Goal: Transaction & Acquisition: Purchase product/service

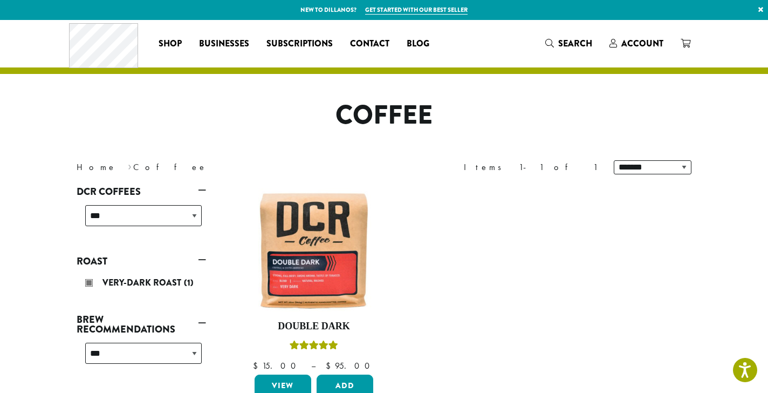
click at [457, 221] on ul "**********" at bounding box center [464, 296] width 453 height 245
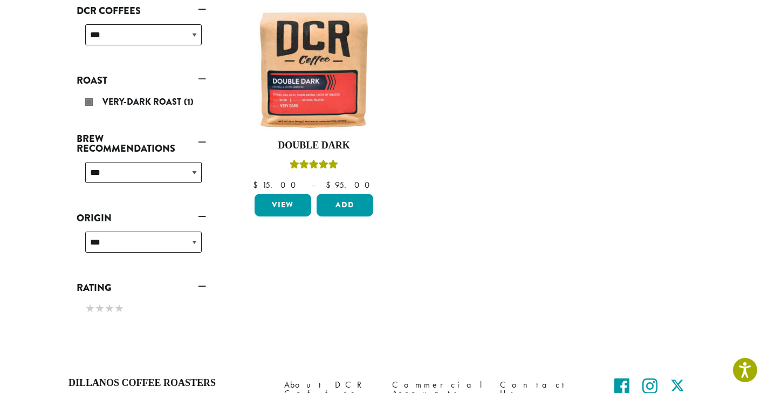
scroll to position [182, 0]
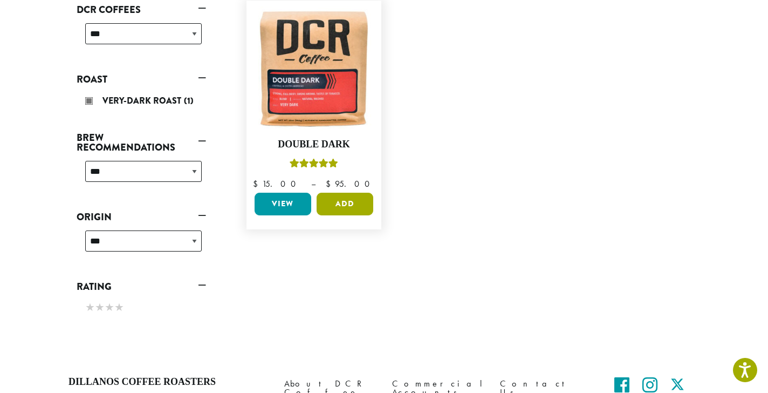
click at [354, 203] on button "Add" at bounding box center [345, 204] width 57 height 23
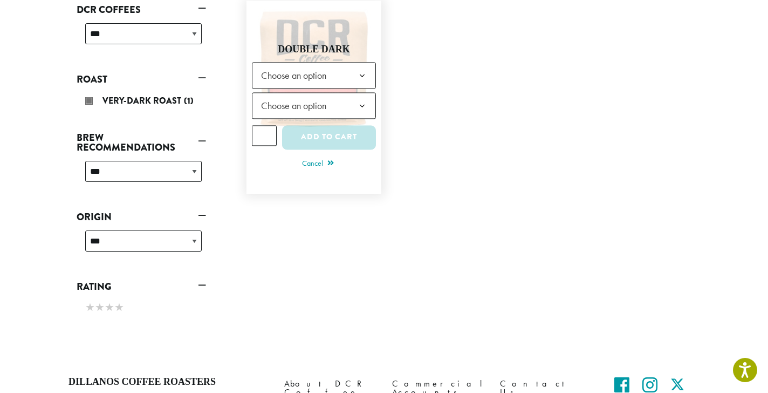
click at [339, 80] on span "Choose an option" at bounding box center [314, 75] width 124 height 26
click at [332, 105] on span "Choose an option" at bounding box center [297, 105] width 80 height 21
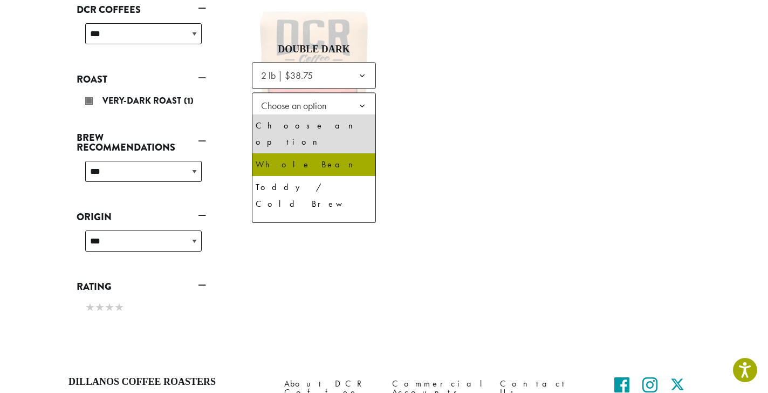
select select "**********"
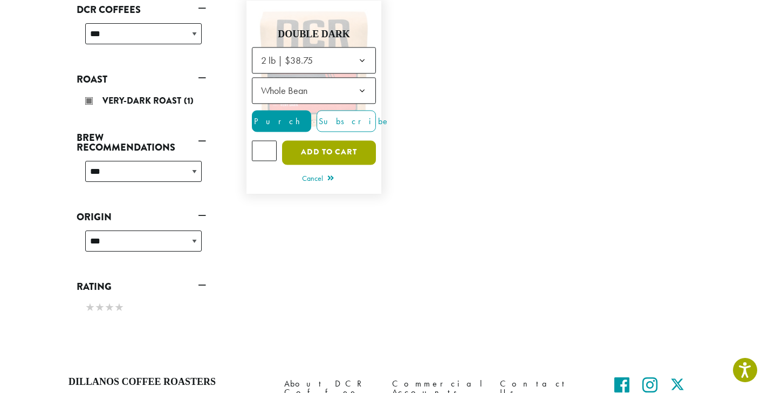
click at [337, 152] on button "Add to cart" at bounding box center [329, 152] width 94 height 24
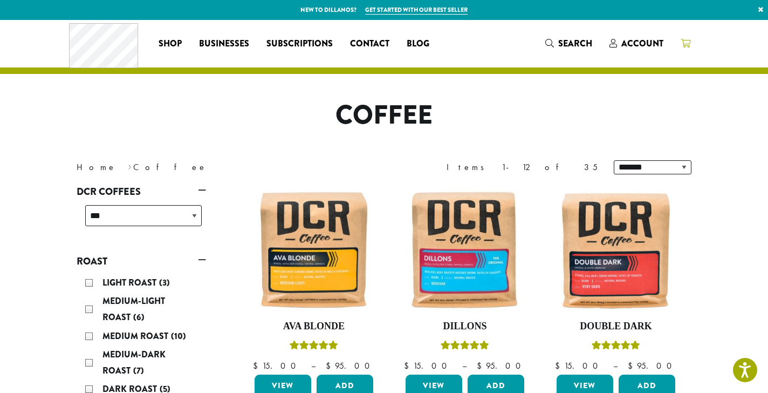
click at [686, 42] on icon at bounding box center [686, 43] width 10 height 9
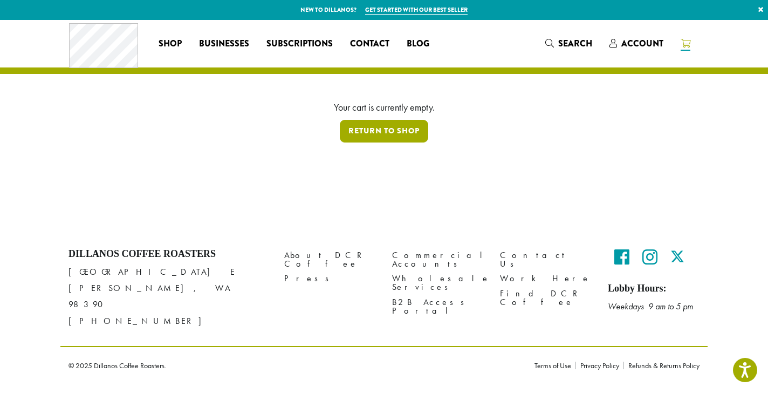
click at [382, 129] on link "Return to shop" at bounding box center [384, 131] width 88 height 23
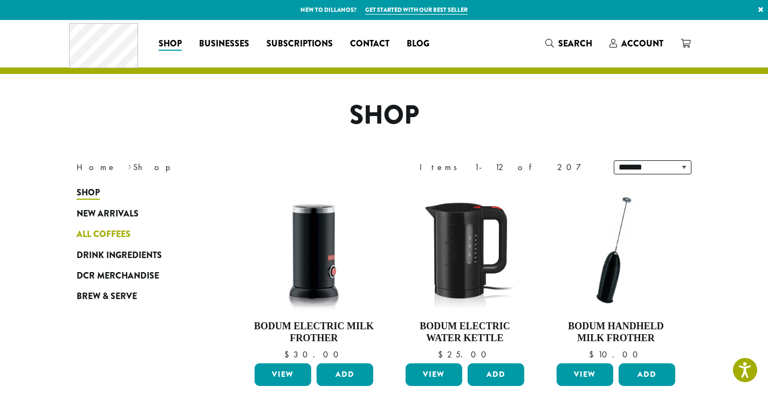
click at [95, 234] on span "All Coffees" at bounding box center [104, 234] width 54 height 13
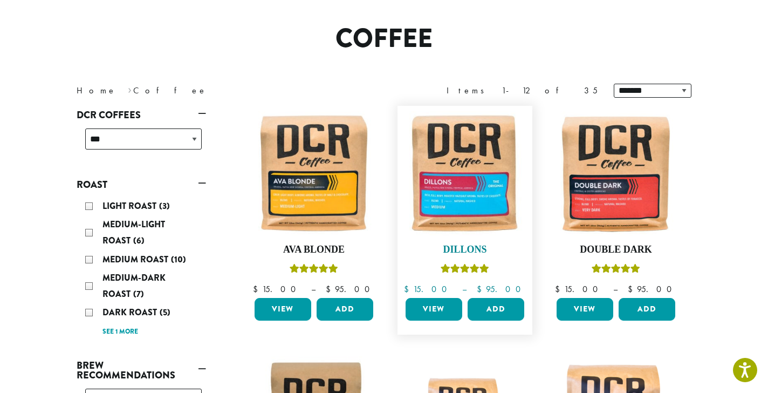
scroll to position [77, 0]
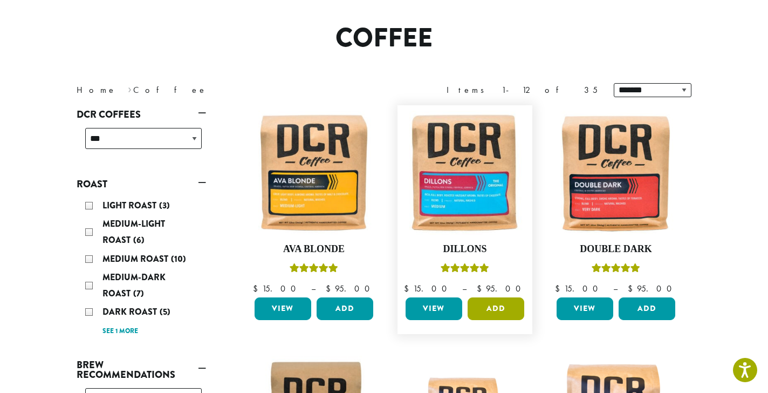
click at [491, 311] on button "Add" at bounding box center [496, 308] width 57 height 23
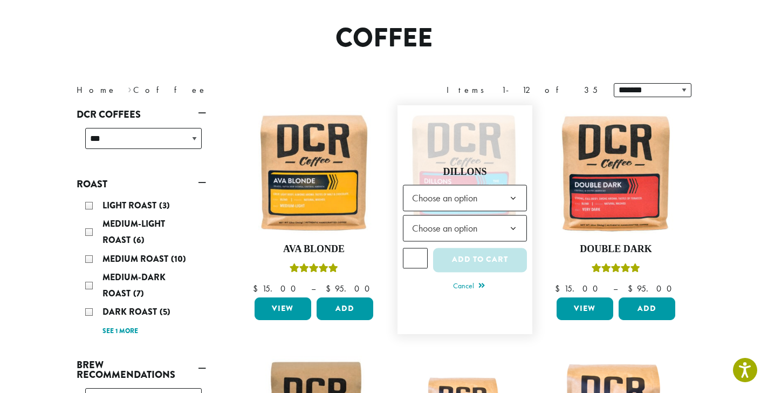
click at [477, 201] on span "Choose an option" at bounding box center [448, 197] width 80 height 21
click at [472, 221] on span "Choose an option" at bounding box center [448, 227] width 80 height 21
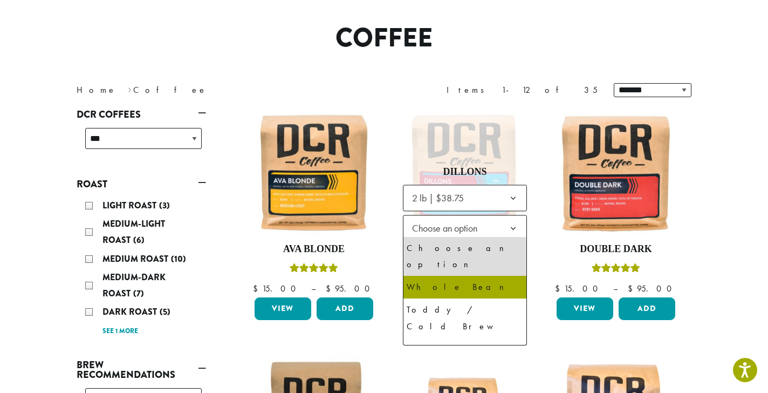
select select "**********"
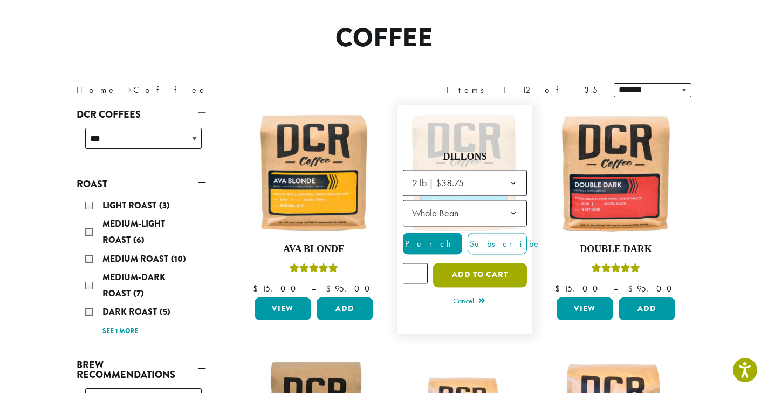
click at [477, 274] on button "Add to cart" at bounding box center [480, 275] width 94 height 24
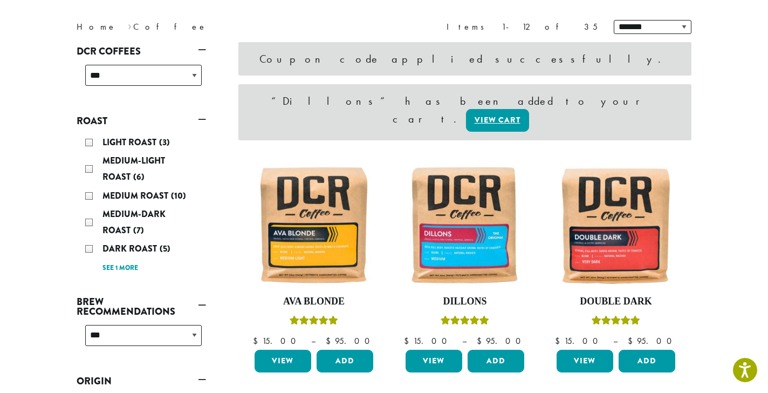
scroll to position [143, 0]
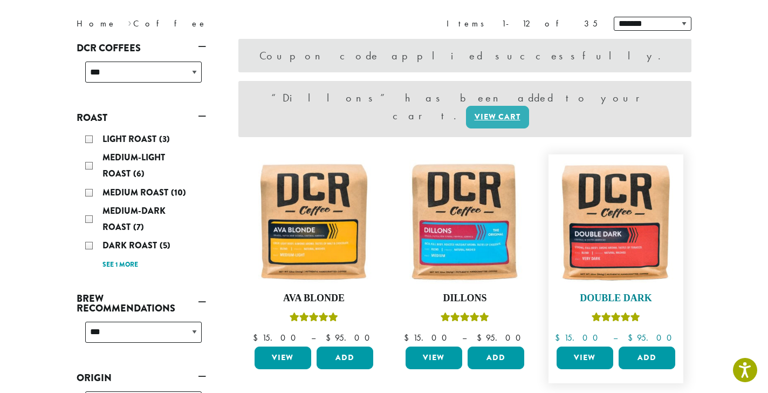
click at [622, 234] on img at bounding box center [616, 222] width 124 height 124
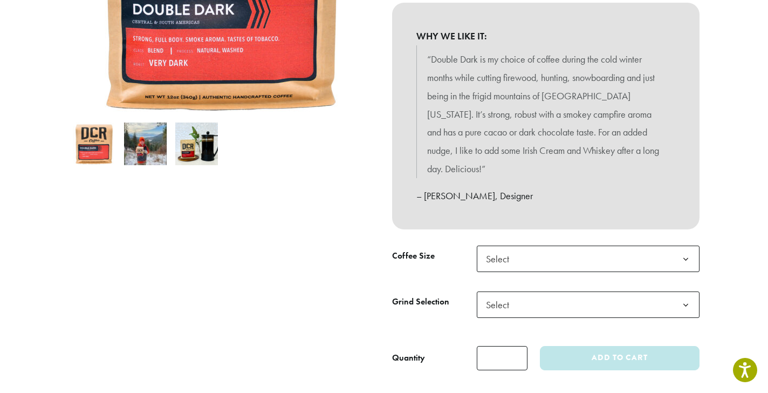
scroll to position [273, 0]
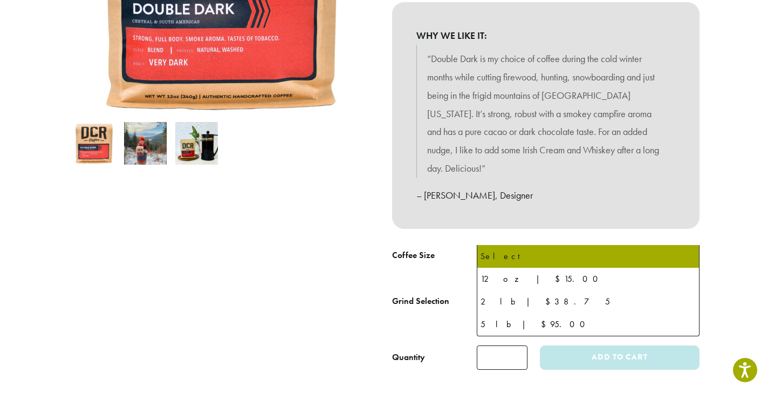
click at [569, 245] on span "Select" at bounding box center [588, 258] width 223 height 26
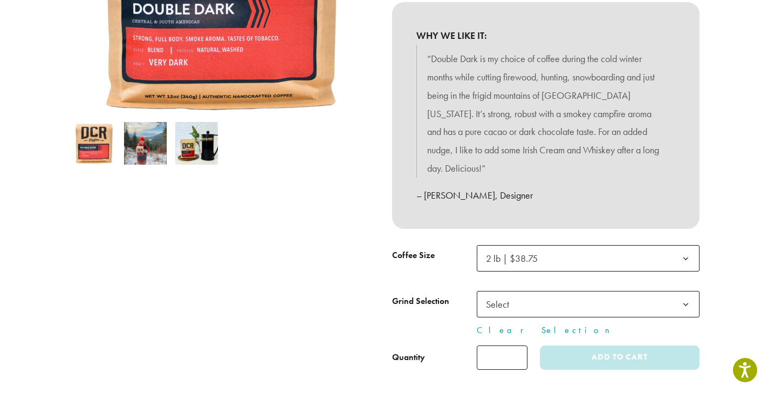
click at [596, 291] on span "Select" at bounding box center [588, 304] width 223 height 26
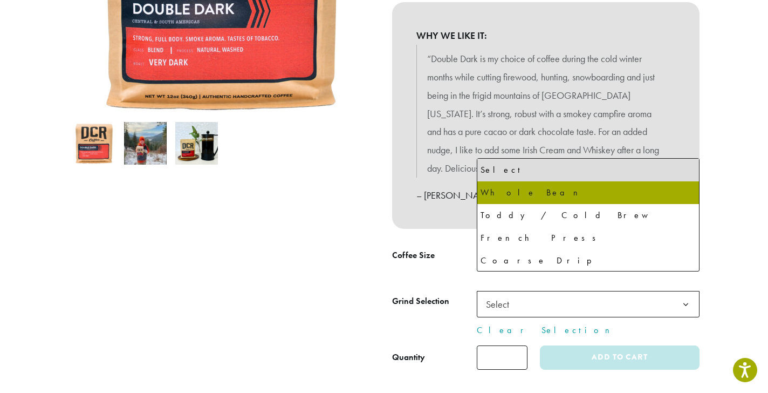
select select "**********"
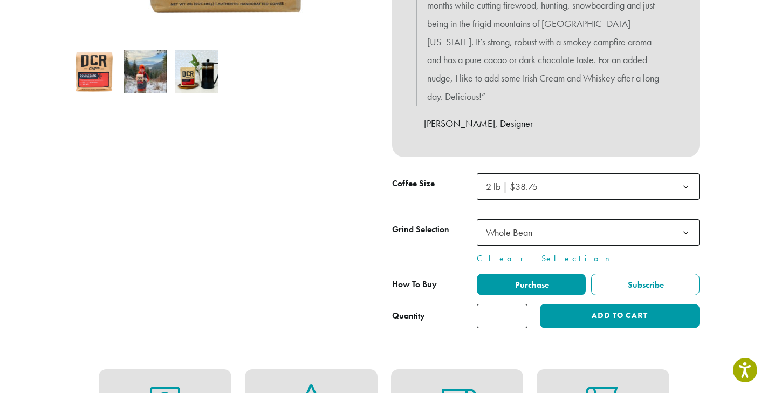
scroll to position [351, 0]
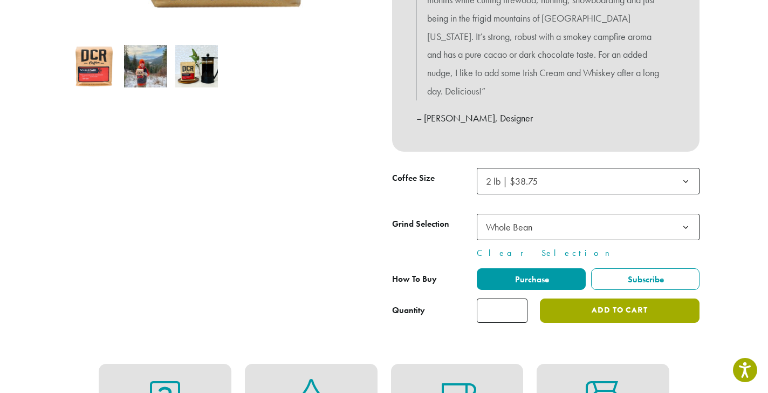
click at [614, 298] on button "Add to cart" at bounding box center [620, 310] width 160 height 24
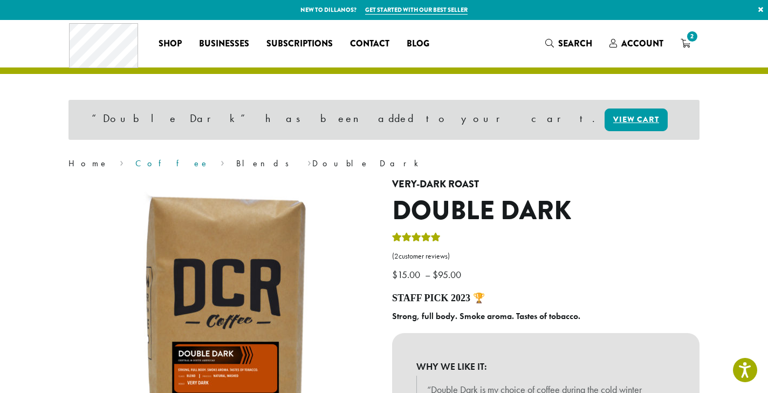
click at [135, 165] on link "Coffee" at bounding box center [172, 163] width 74 height 11
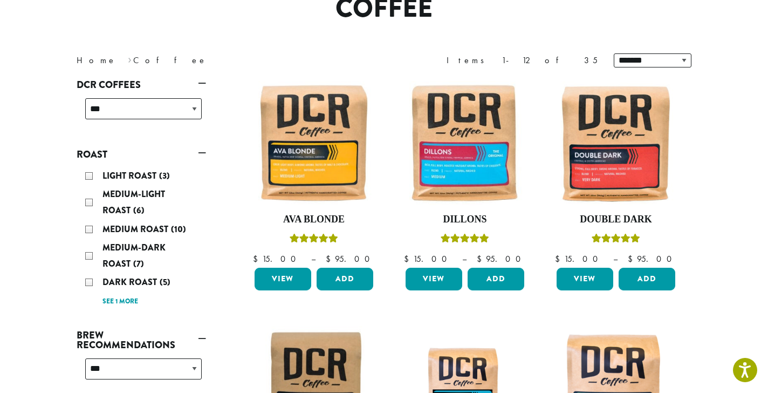
scroll to position [108, 0]
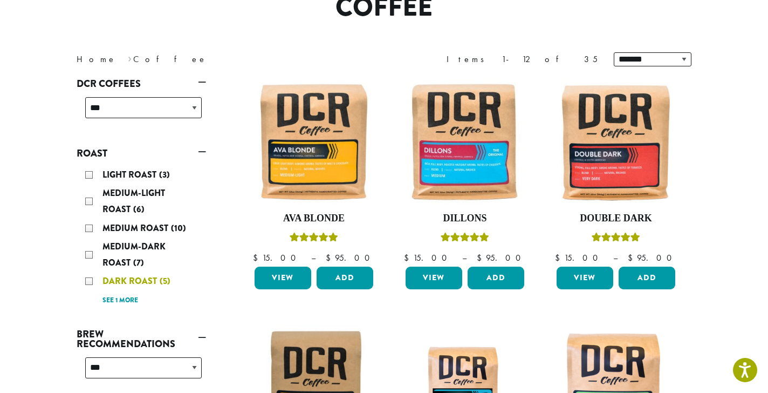
click at [87, 280] on div "Dark Roast (5)" at bounding box center [143, 281] width 117 height 16
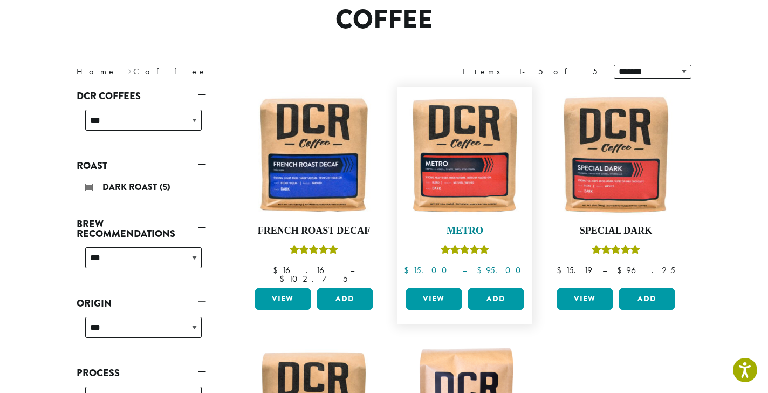
scroll to position [95, 0]
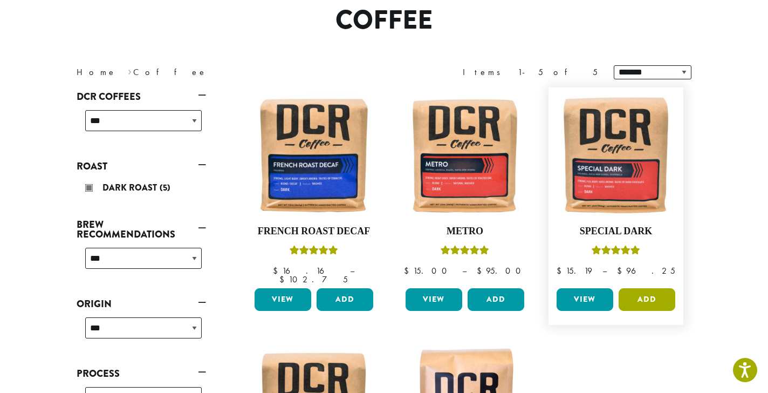
click at [658, 288] on button "Add" at bounding box center [647, 299] width 57 height 23
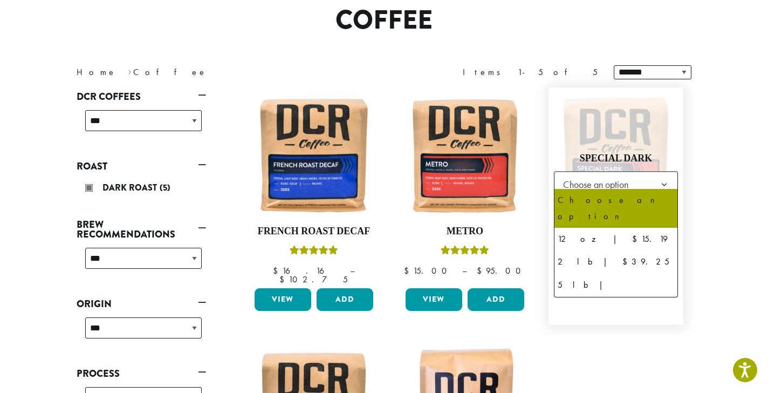
click at [623, 179] on span "Choose an option" at bounding box center [599, 184] width 80 height 21
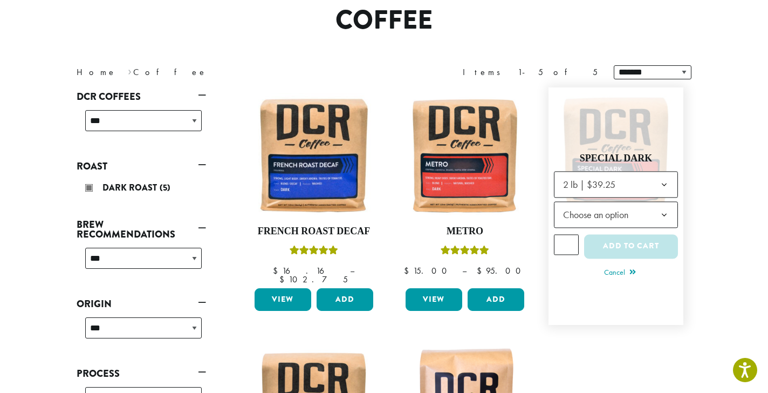
click at [624, 207] on span "Choose an option" at bounding box center [599, 214] width 80 height 21
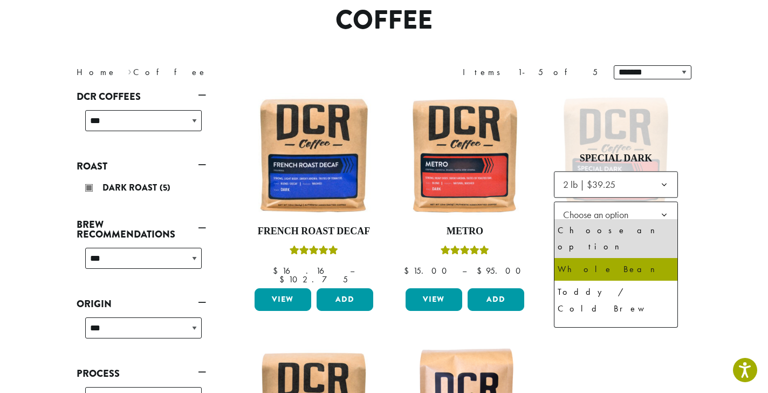
select select "**********"
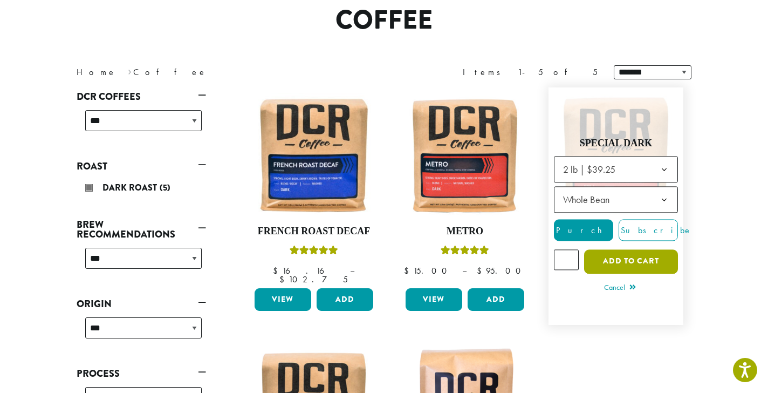
click at [621, 254] on button "Add to cart" at bounding box center [631, 261] width 94 height 24
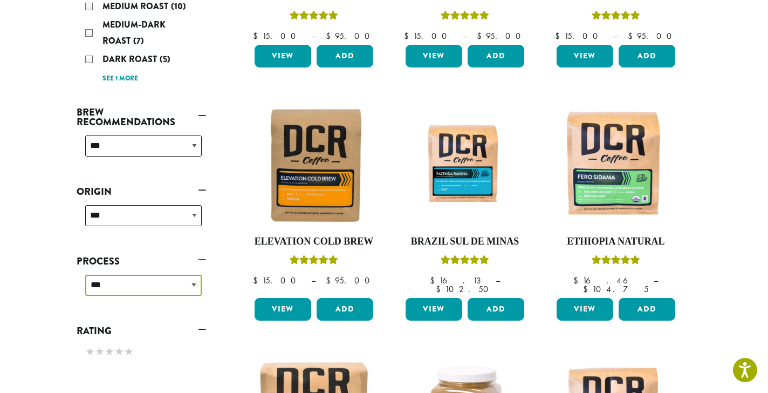
scroll to position [296, 0]
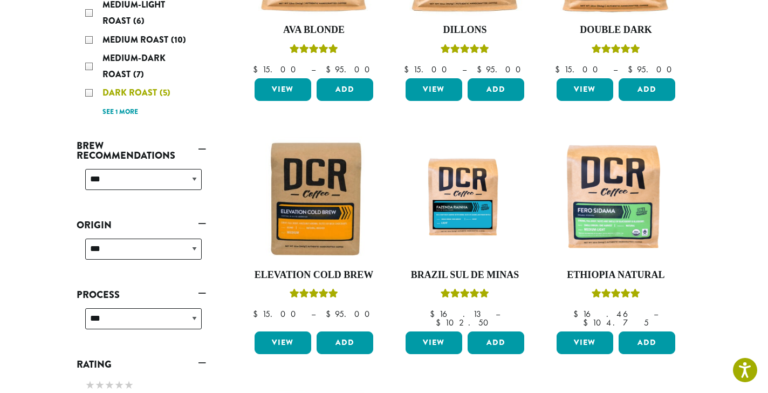
click at [87, 90] on div "Dark Roast (5)" at bounding box center [143, 93] width 117 height 16
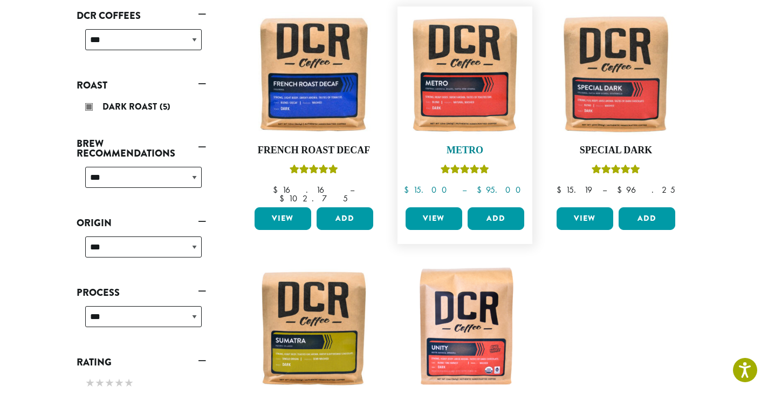
scroll to position [175, 0]
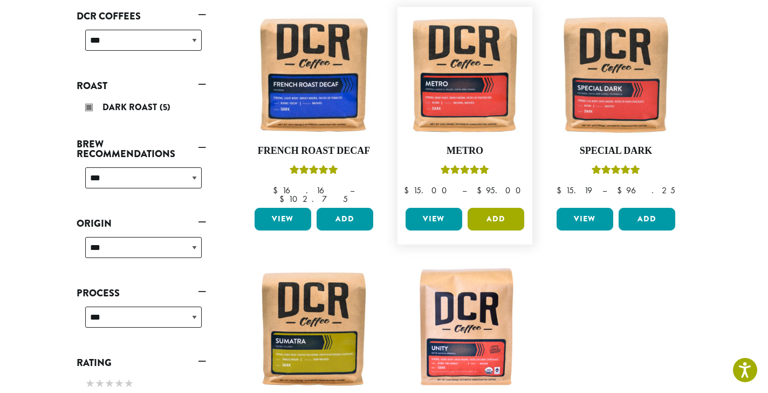
click at [488, 208] on button "Add" at bounding box center [496, 219] width 57 height 23
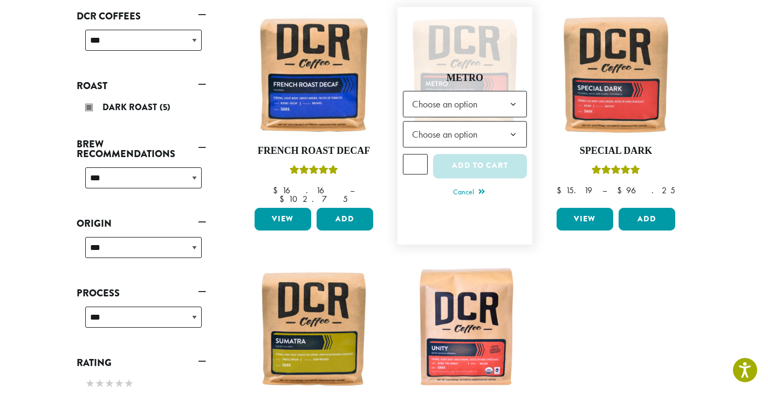
click at [490, 94] on span "Choose an option" at bounding box center [465, 104] width 124 height 26
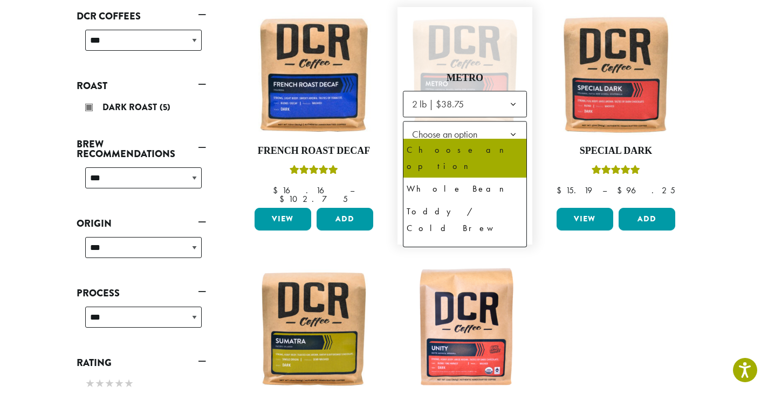
click at [495, 130] on span "Choose an option" at bounding box center [465, 134] width 124 height 26
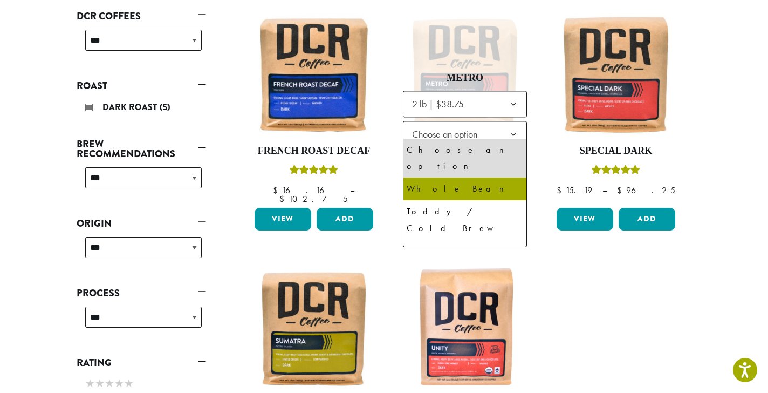
select select "**********"
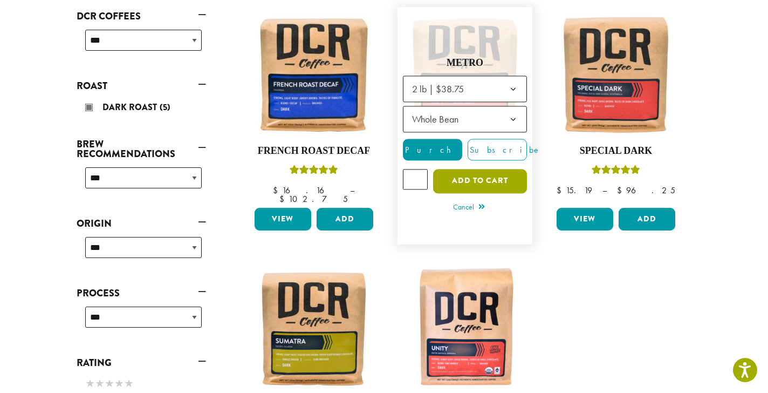
click at [488, 179] on button "Add to cart" at bounding box center [480, 181] width 94 height 24
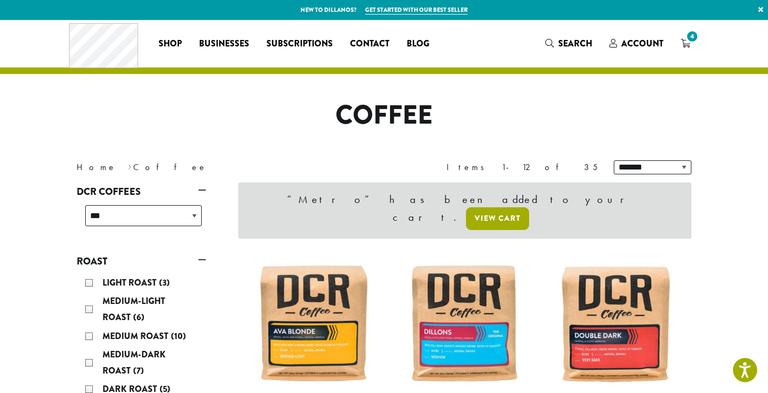
click at [529, 207] on link "View cart" at bounding box center [497, 218] width 63 height 23
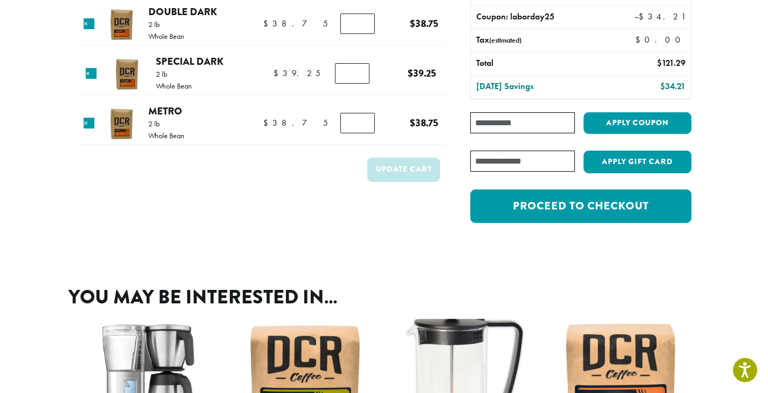
scroll to position [146, 0]
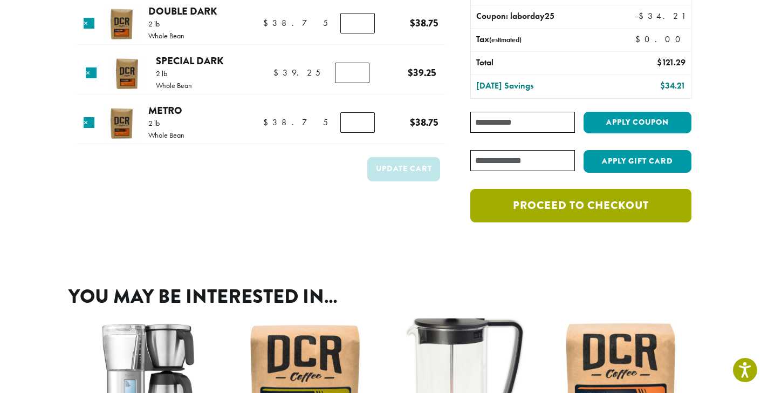
click at [584, 203] on link "Proceed to checkout" at bounding box center [580, 205] width 221 height 33
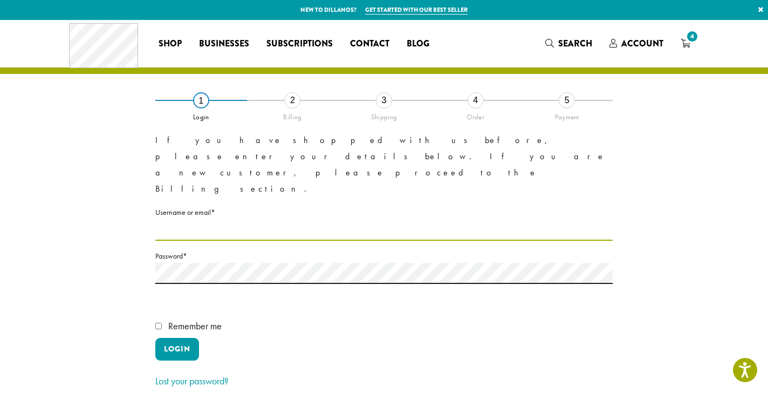
type input "**********"
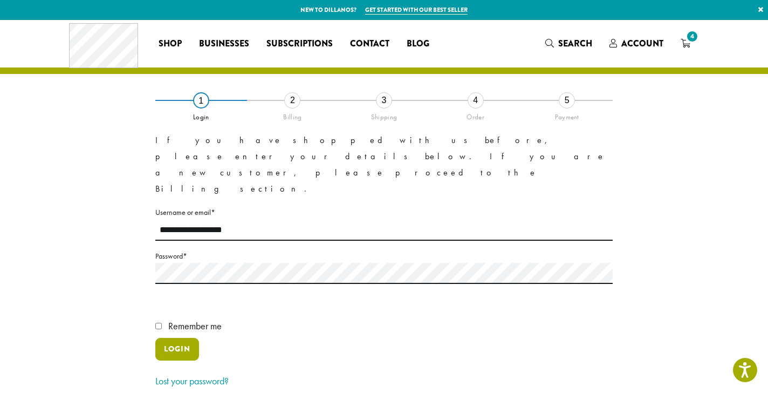
click at [183, 338] on button "Login" at bounding box center [177, 349] width 44 height 23
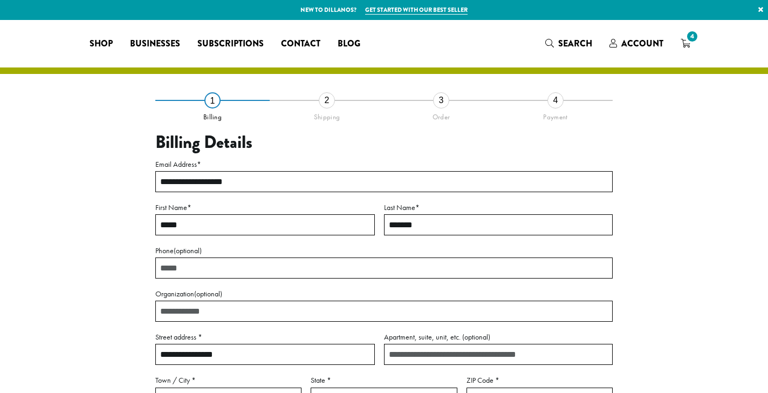
select select "**"
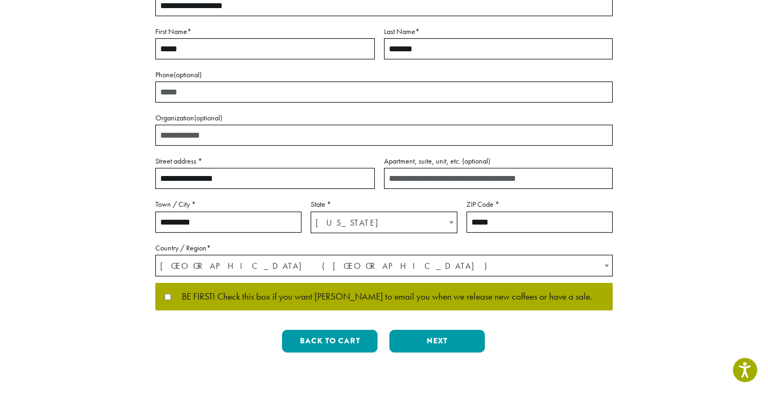
scroll to position [179, 0]
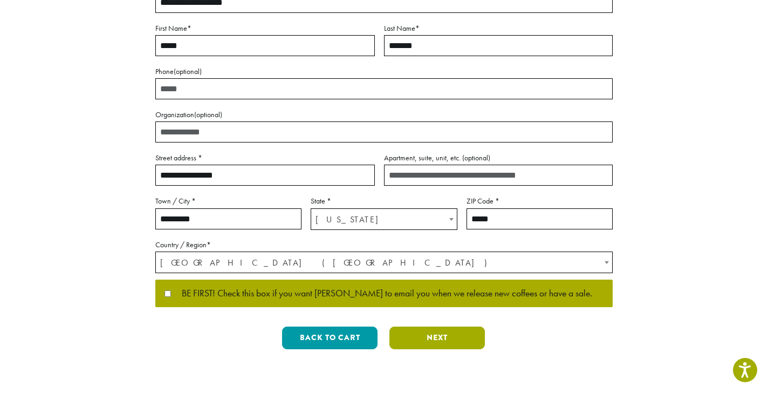
click at [425, 334] on button "Next" at bounding box center [436, 337] width 95 height 23
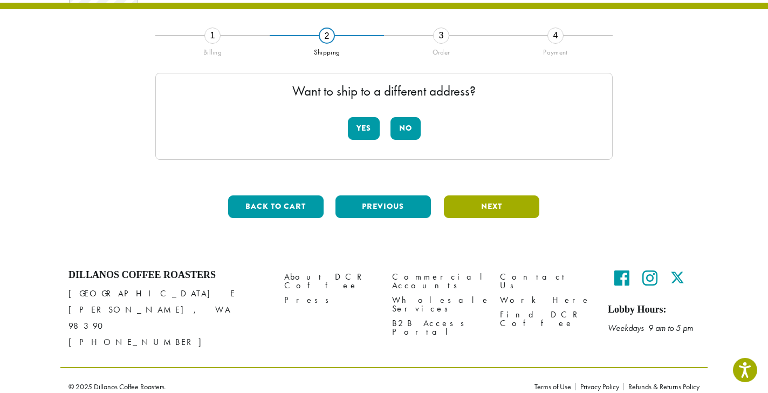
scroll to position [61, 0]
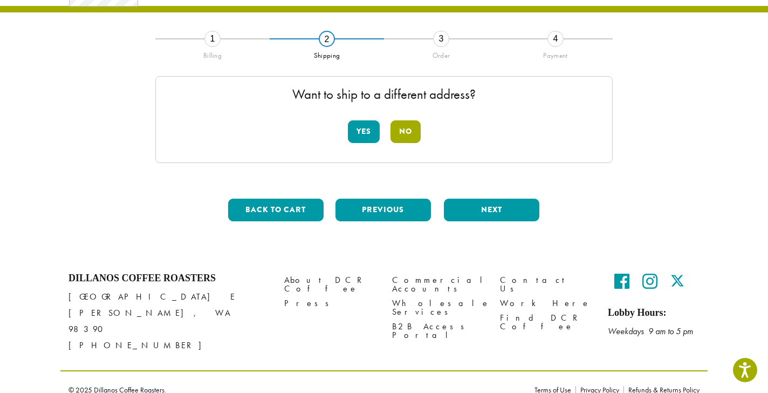
click at [405, 133] on button "No" at bounding box center [406, 131] width 30 height 23
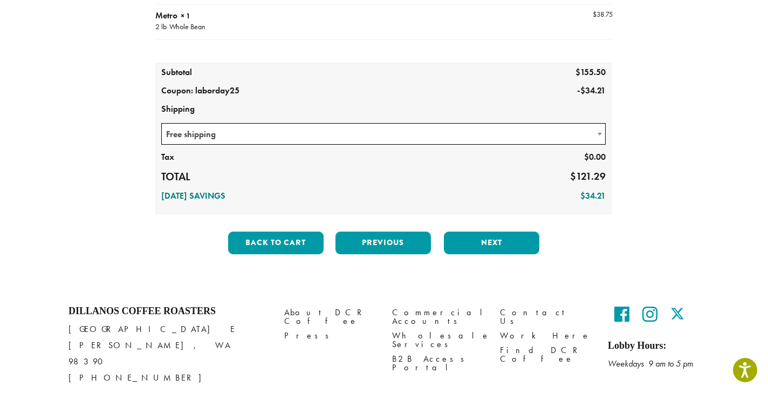
scroll to position [259, 0]
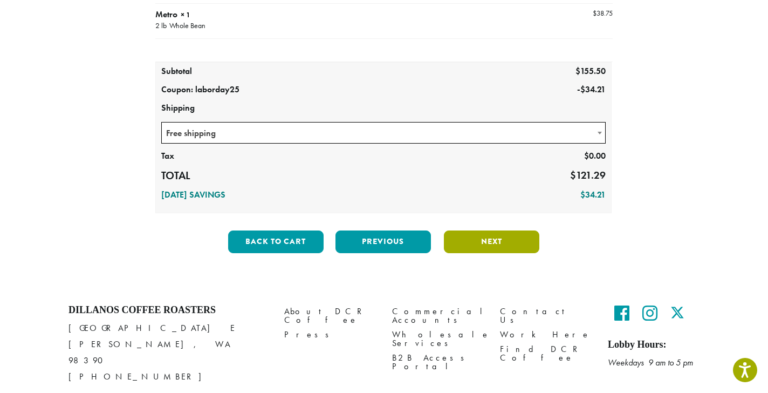
click at [481, 244] on button "Next" at bounding box center [491, 241] width 95 height 23
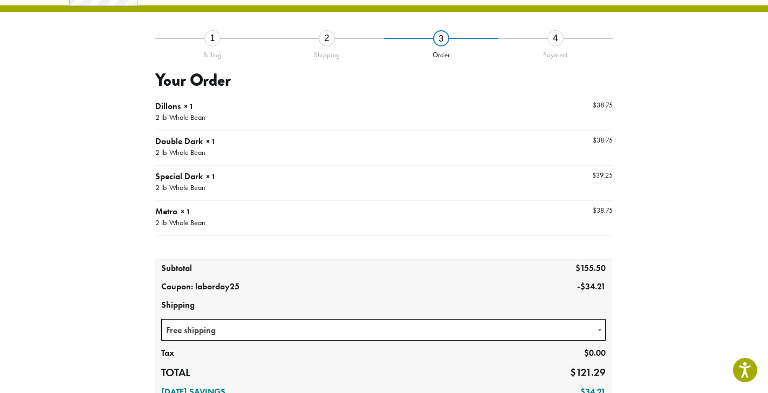
scroll to position [61, 0]
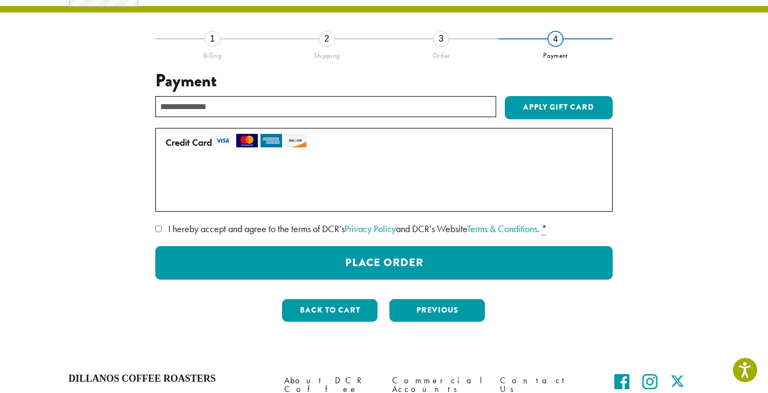
click at [231, 173] on span "• • • 4141 (expires 10/23)" at bounding box center [249, 174] width 138 height 12
click at [171, 197] on label "Use a new card" at bounding box center [382, 196] width 433 height 17
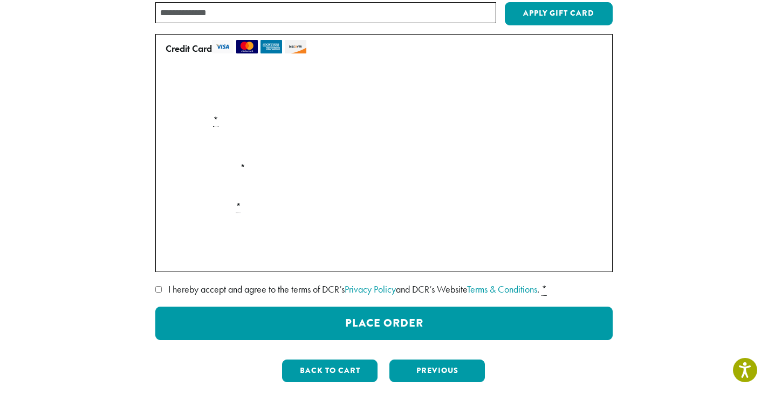
scroll to position [158, 0]
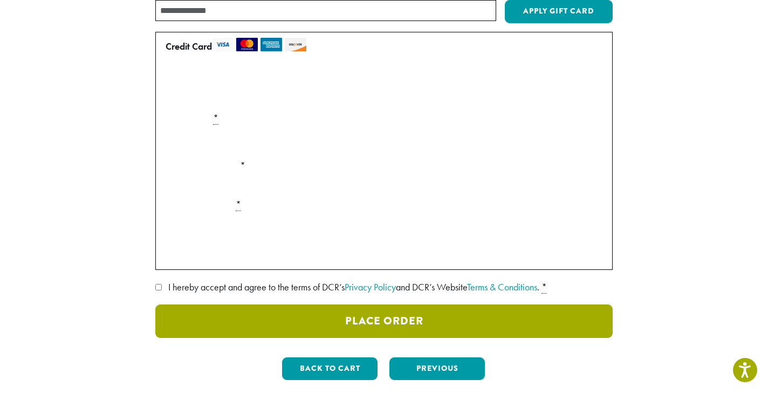
click at [375, 320] on button "Place Order" at bounding box center [383, 320] width 457 height 33
